Goal: Task Accomplishment & Management: Manage account settings

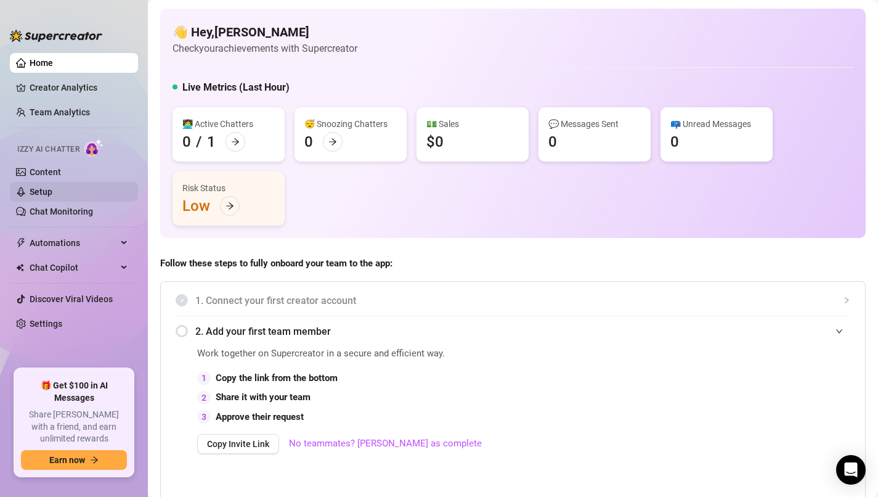
click at [43, 187] on link "Setup" at bounding box center [41, 192] width 23 height 10
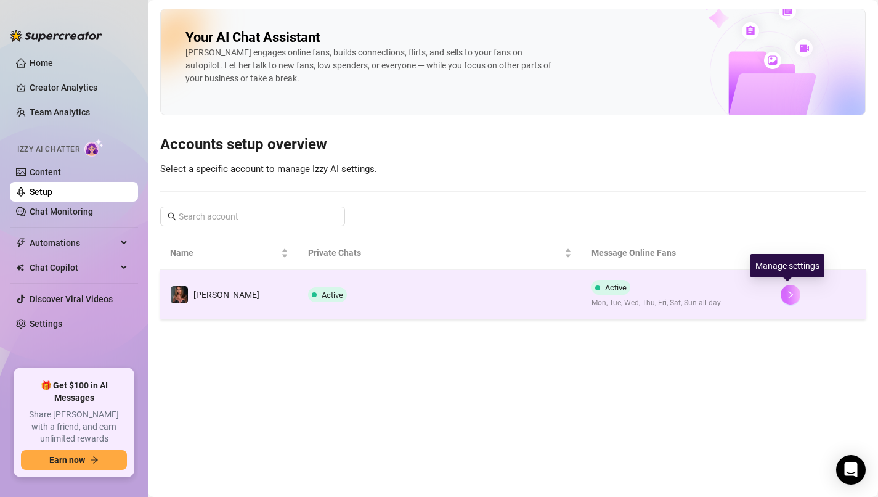
click at [791, 295] on icon "right" at bounding box center [790, 294] width 9 height 9
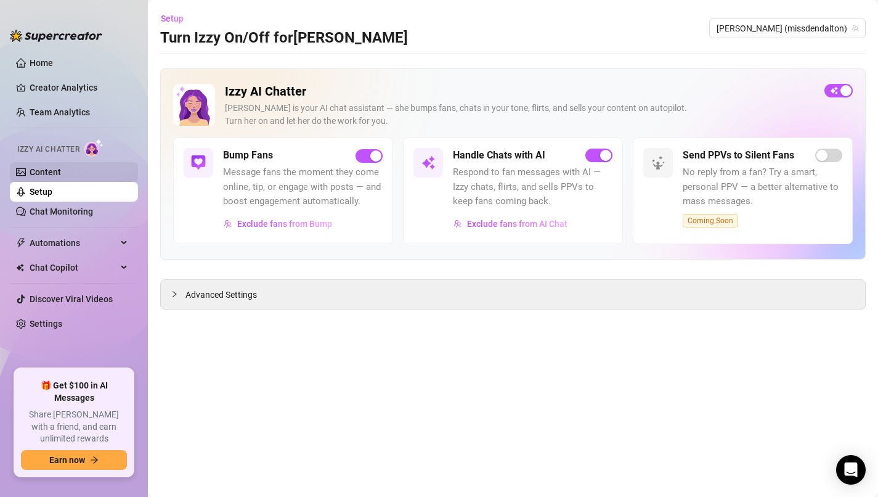
click at [61, 172] on link "Content" at bounding box center [45, 172] width 31 height 10
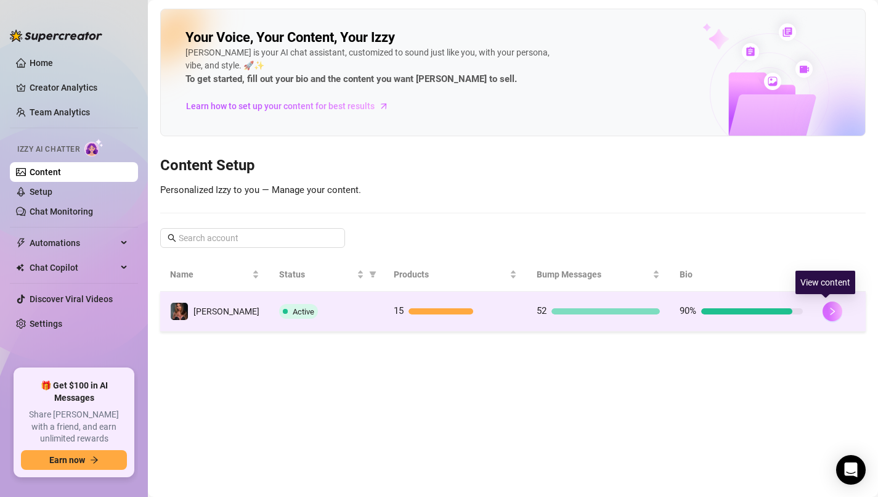
click at [830, 308] on icon "right" at bounding box center [832, 310] width 4 height 7
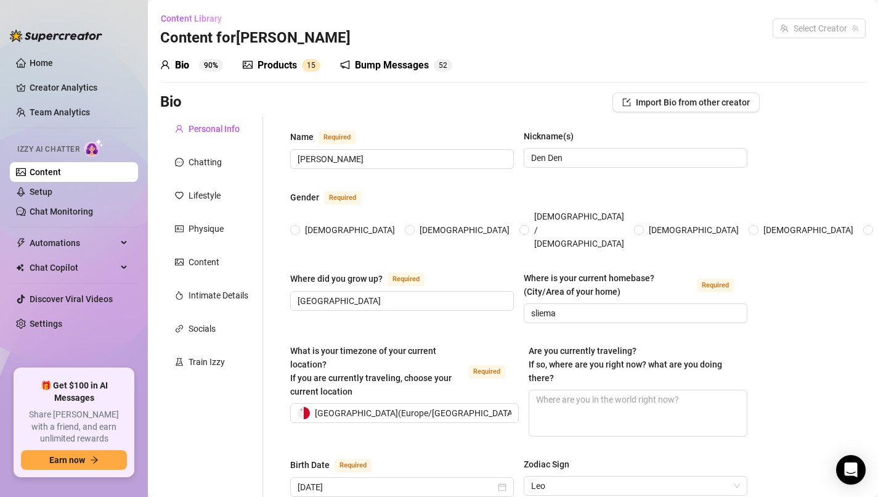
radio input "true"
click at [222, 156] on div "Chatting" at bounding box center [211, 161] width 103 height 23
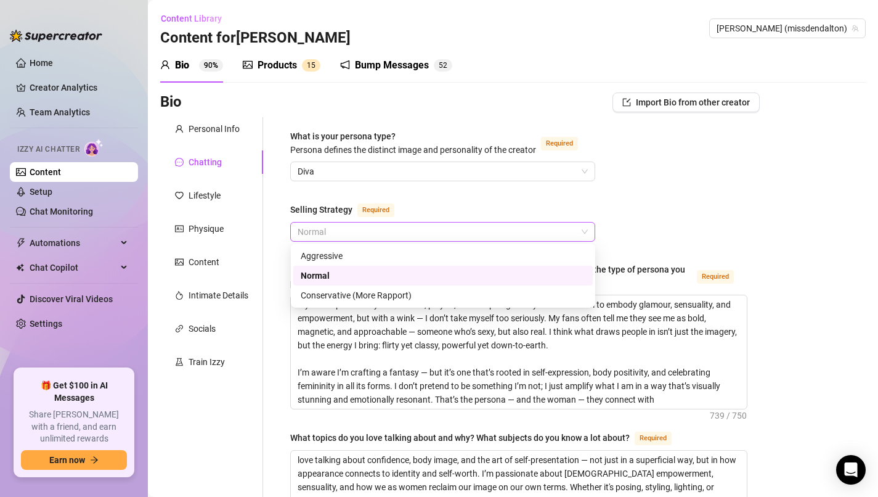
click at [491, 234] on span "Normal" at bounding box center [443, 231] width 290 height 18
click at [432, 260] on div "Aggressive" at bounding box center [443, 256] width 285 height 14
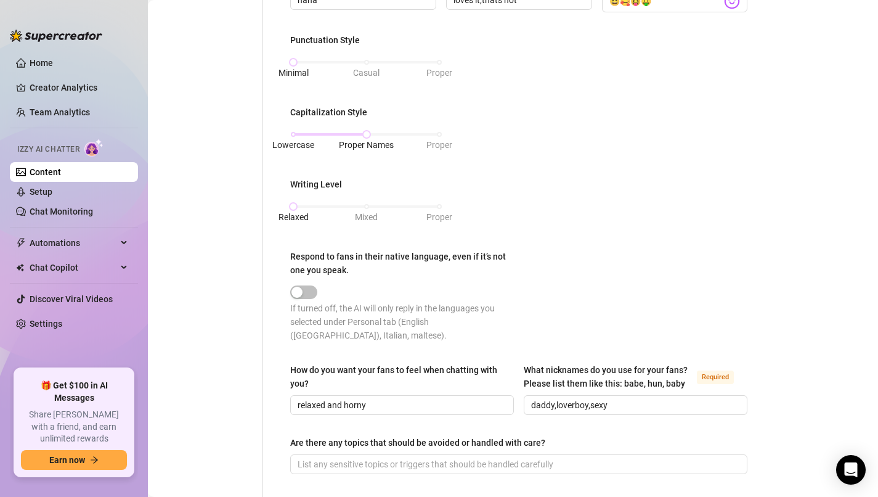
scroll to position [630, 0]
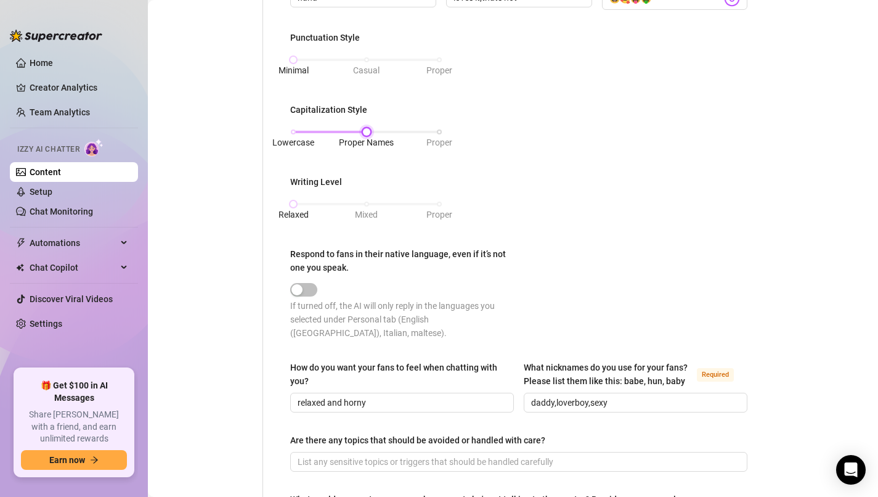
click at [294, 132] on div "Lowercase Proper Names Proper" at bounding box center [366, 131] width 146 height 7
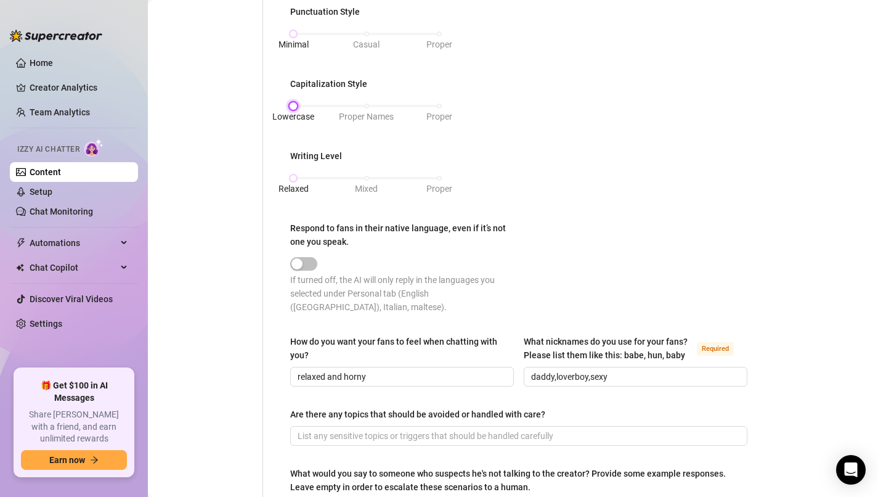
scroll to position [676, 0]
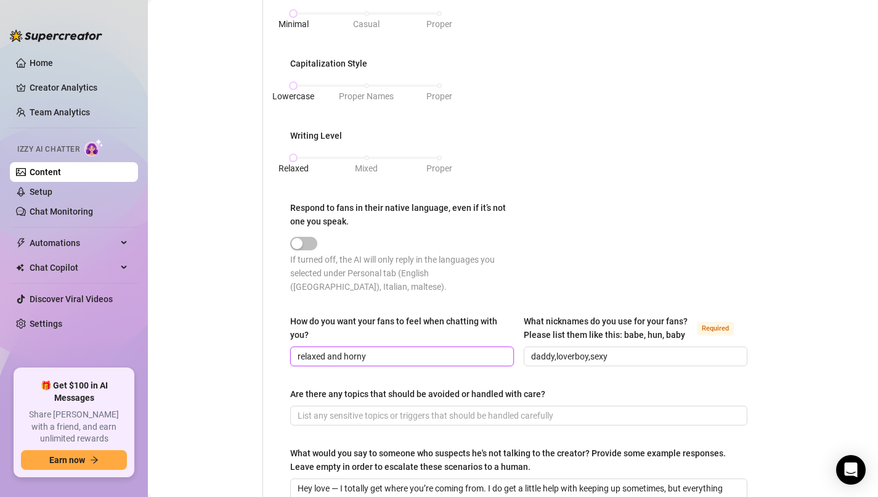
click at [421, 349] on input "relaxed and horny" at bounding box center [401, 356] width 206 height 14
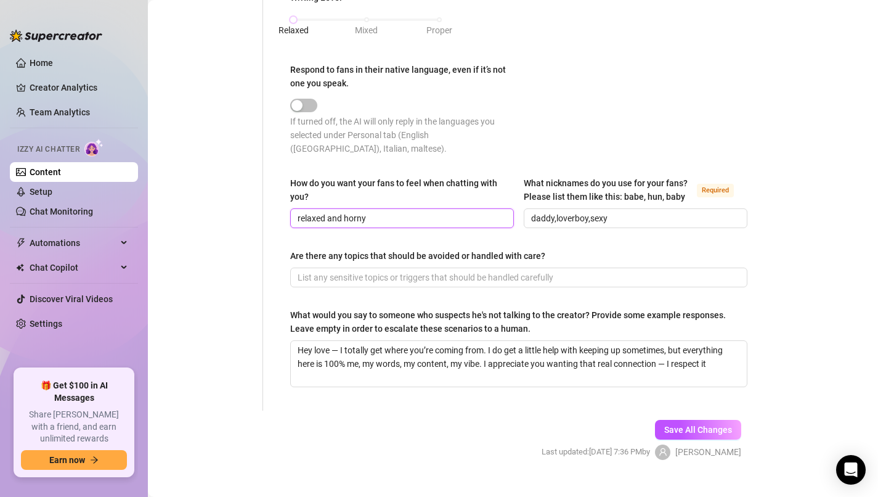
scroll to position [821, 0]
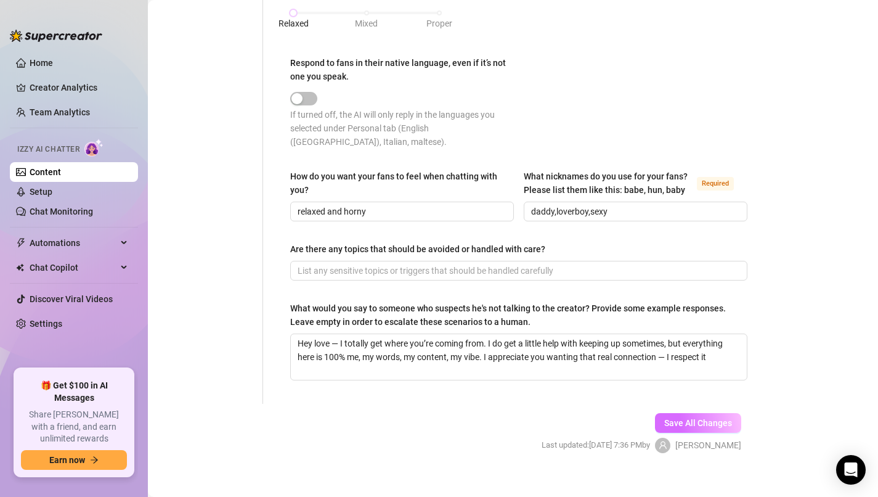
click at [691, 413] on button "Save All Changes" at bounding box center [698, 423] width 86 height 20
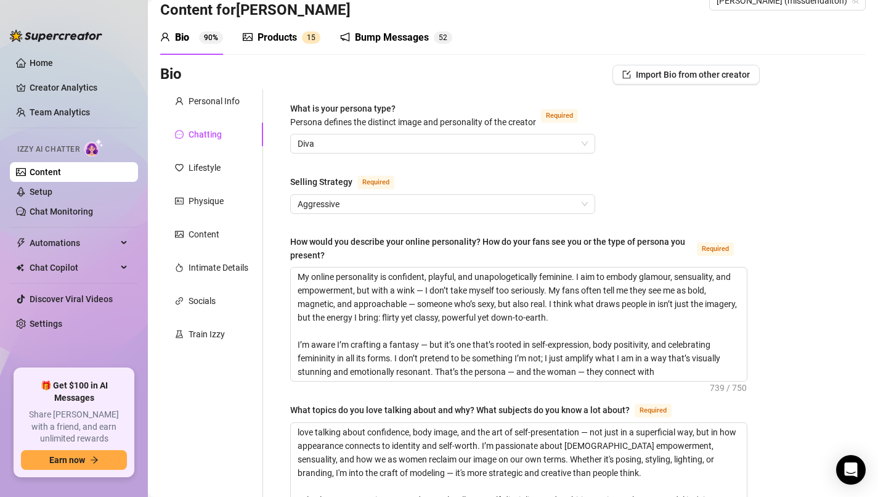
scroll to position [0, 0]
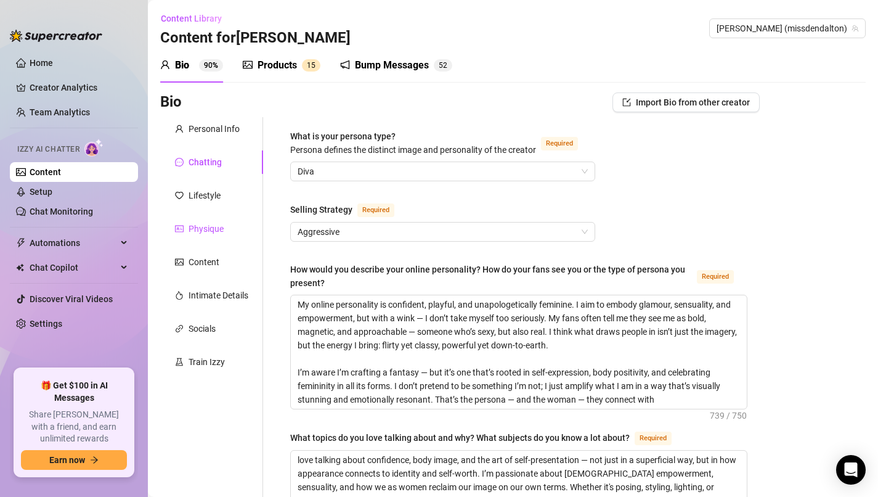
click at [211, 229] on div "Physique" at bounding box center [206, 229] width 35 height 14
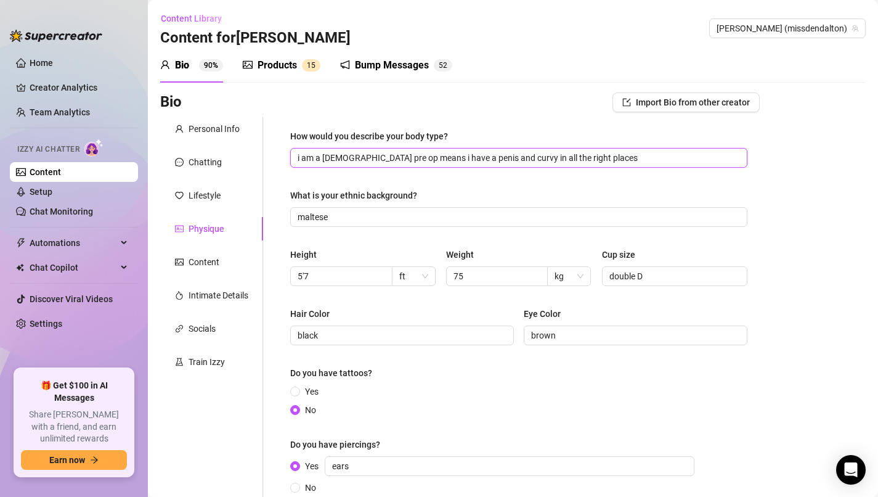
click at [521, 161] on input "i am a [DEMOGRAPHIC_DATA] pre op means i have a penis and curvy in all the righ…" at bounding box center [518, 158] width 440 height 14
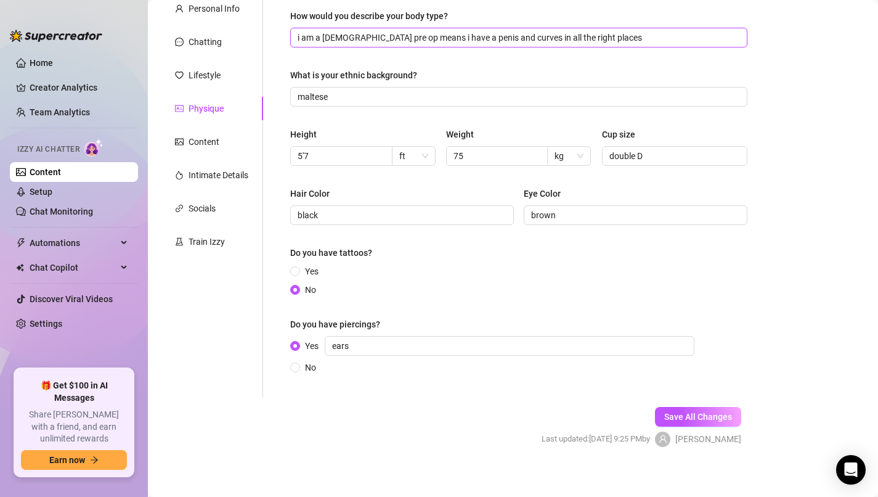
scroll to position [129, 0]
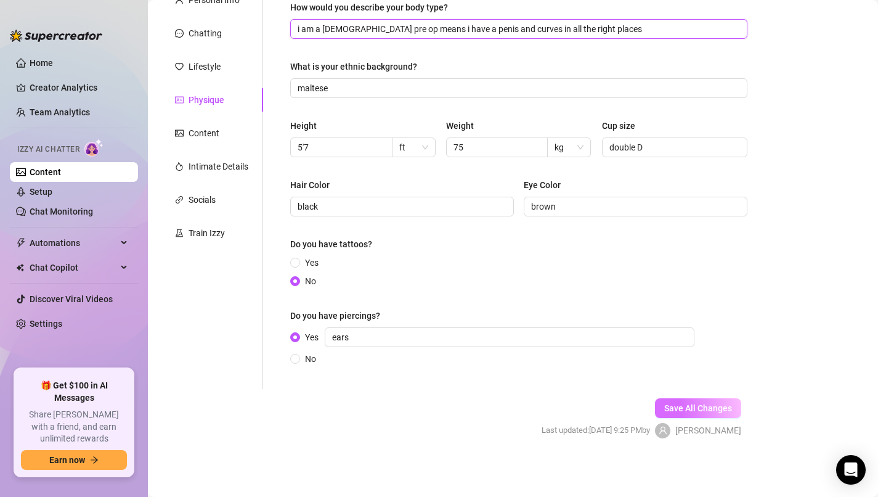
type input "i am a [DEMOGRAPHIC_DATA] pre op means i have a penis and curves in all the rig…"
click at [696, 413] on button "Save All Changes" at bounding box center [698, 408] width 86 height 20
click at [211, 135] on div "Content" at bounding box center [204, 133] width 31 height 14
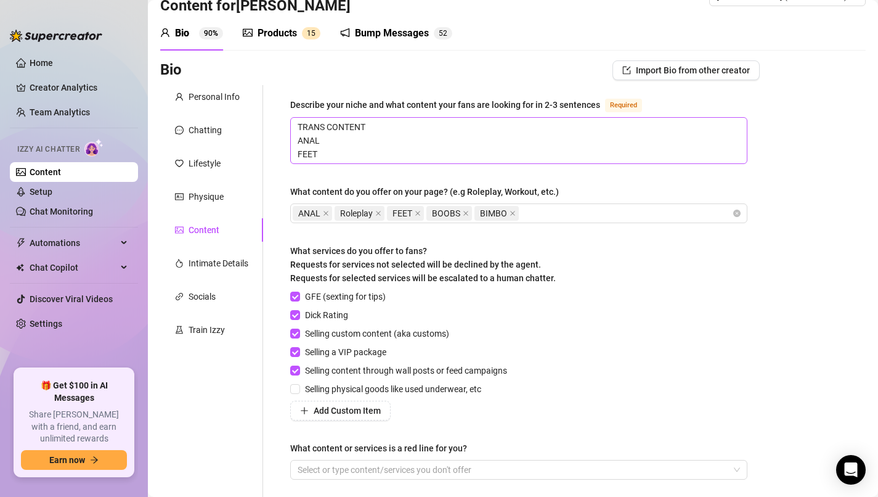
scroll to position [145, 0]
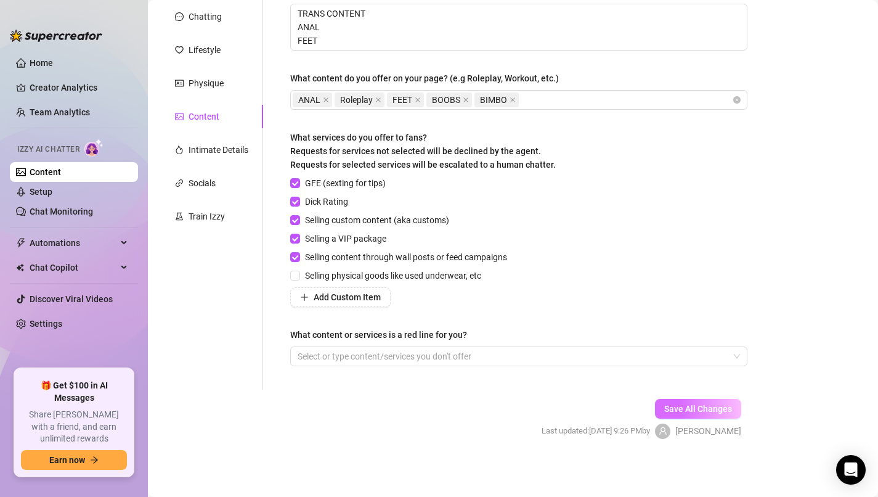
click at [709, 406] on span "Save All Changes" at bounding box center [698, 409] width 68 height 10
click at [205, 177] on div "Socials" at bounding box center [202, 183] width 27 height 14
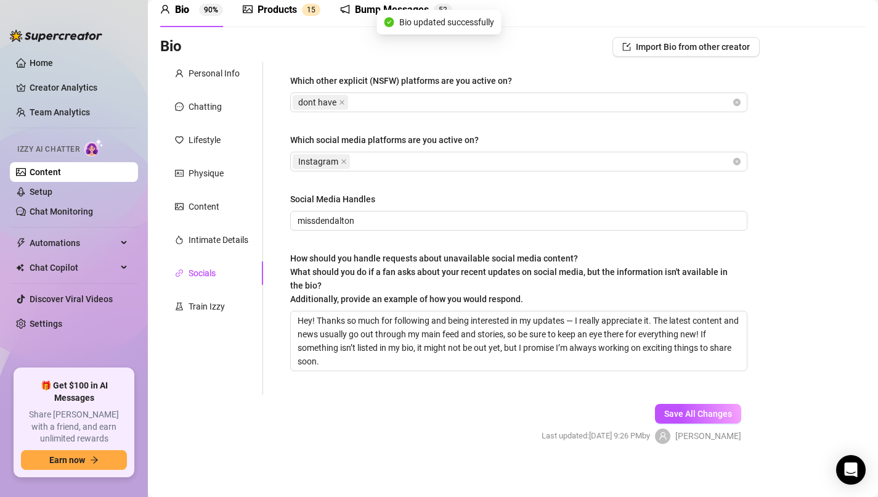
scroll to position [61, 0]
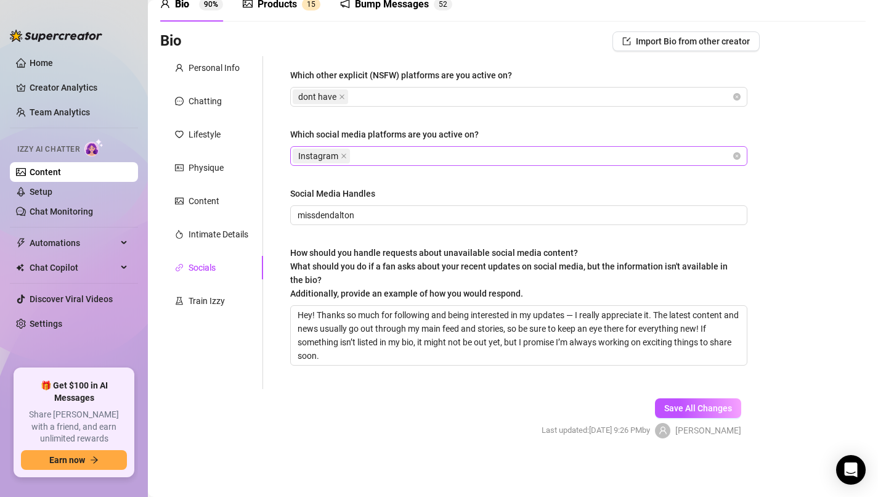
click at [474, 158] on div "Instagram" at bounding box center [512, 155] width 439 height 17
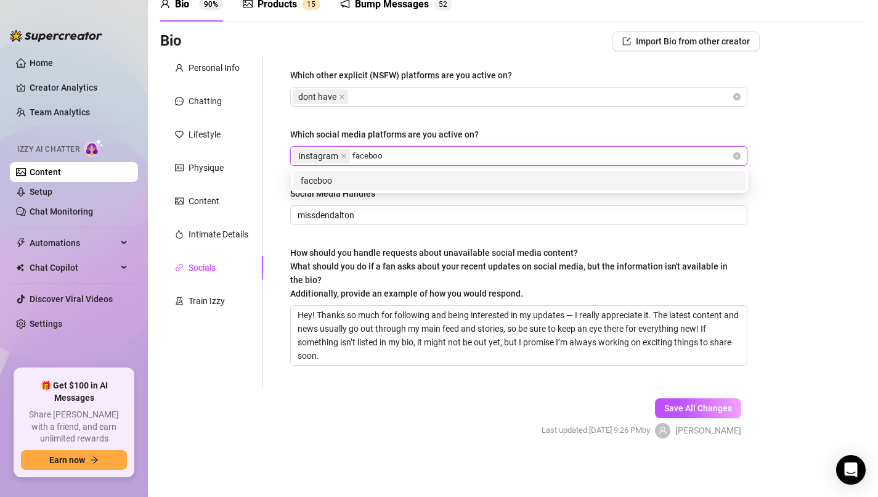
type input "facebook"
click at [527, 187] on div "facebook" at bounding box center [519, 181] width 437 height 14
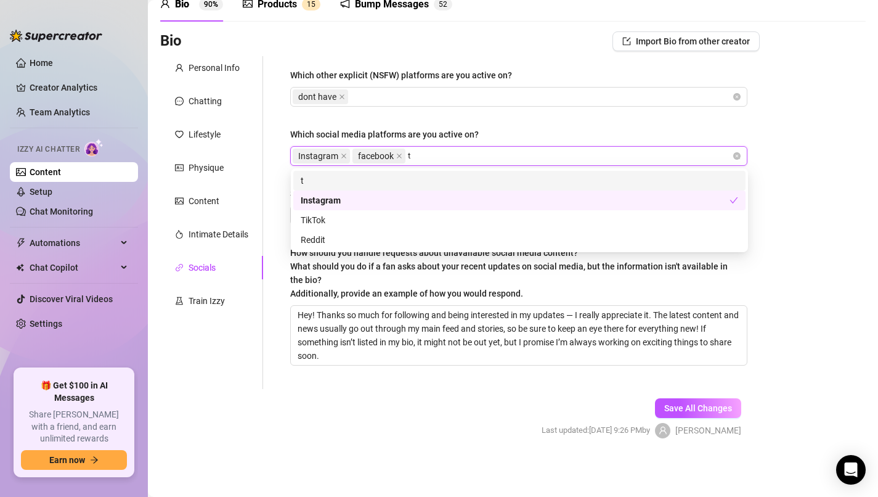
type input "ti"
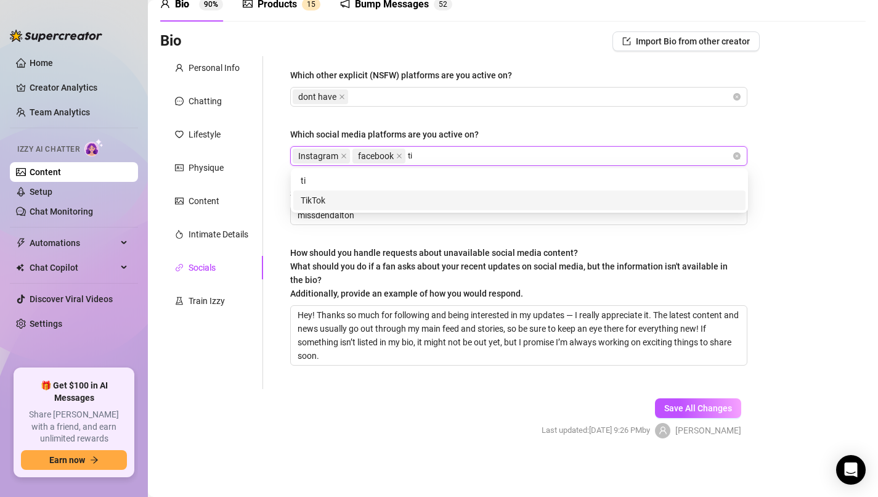
click at [480, 200] on div "TikTok" at bounding box center [519, 200] width 437 height 14
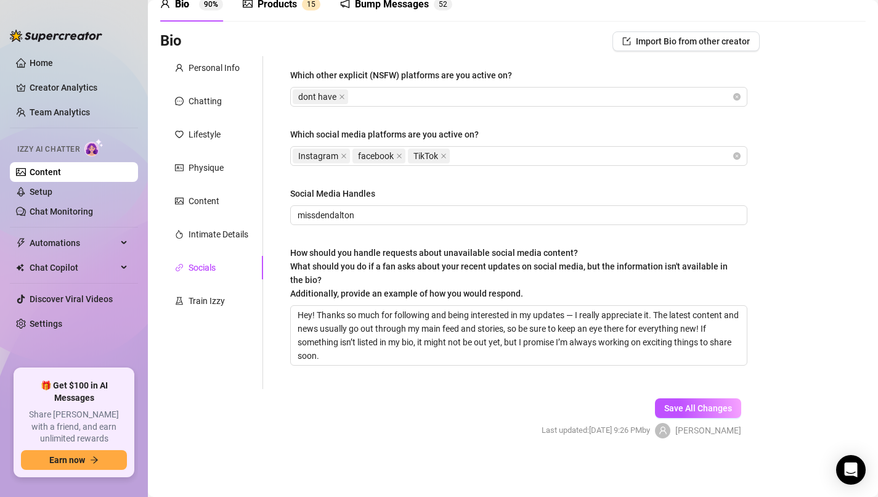
click at [819, 151] on div "Bio Import Bio from other creator Personal Info Chatting Lifestyle Physique Con…" at bounding box center [513, 245] width 706 height 428
click at [450, 96] on div "dont have" at bounding box center [512, 96] width 439 height 17
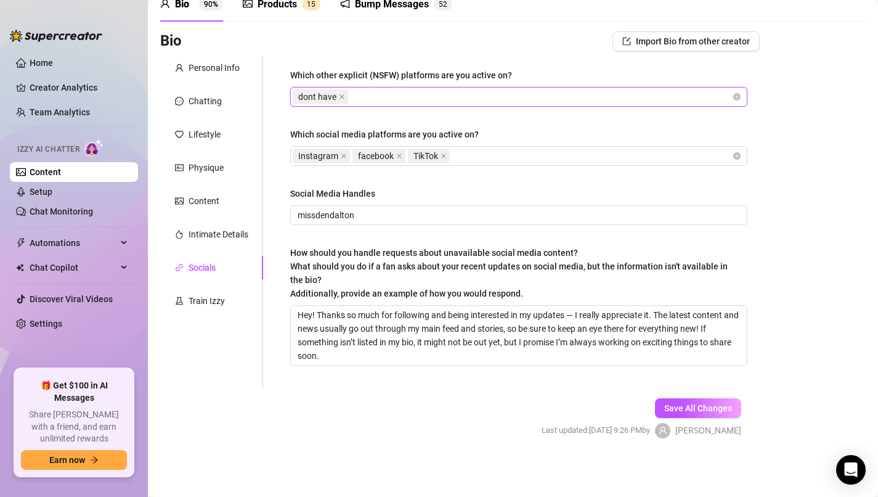
click at [450, 96] on div "dont have" at bounding box center [512, 96] width 439 height 17
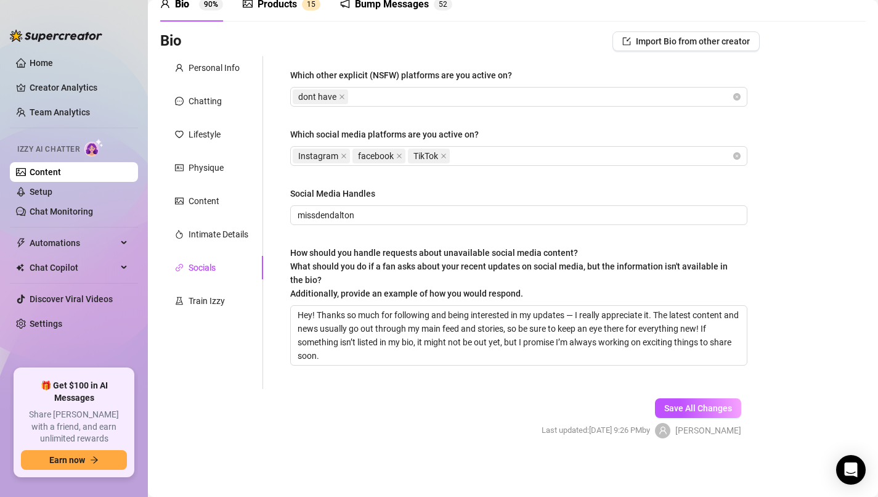
click at [826, 149] on div "Bio Import Bio from other creator Personal Info Chatting Lifestyle Physique Con…" at bounding box center [513, 245] width 706 height 428
click at [711, 410] on span "Save All Changes" at bounding box center [698, 408] width 68 height 10
